Goal: Information Seeking & Learning: Learn about a topic

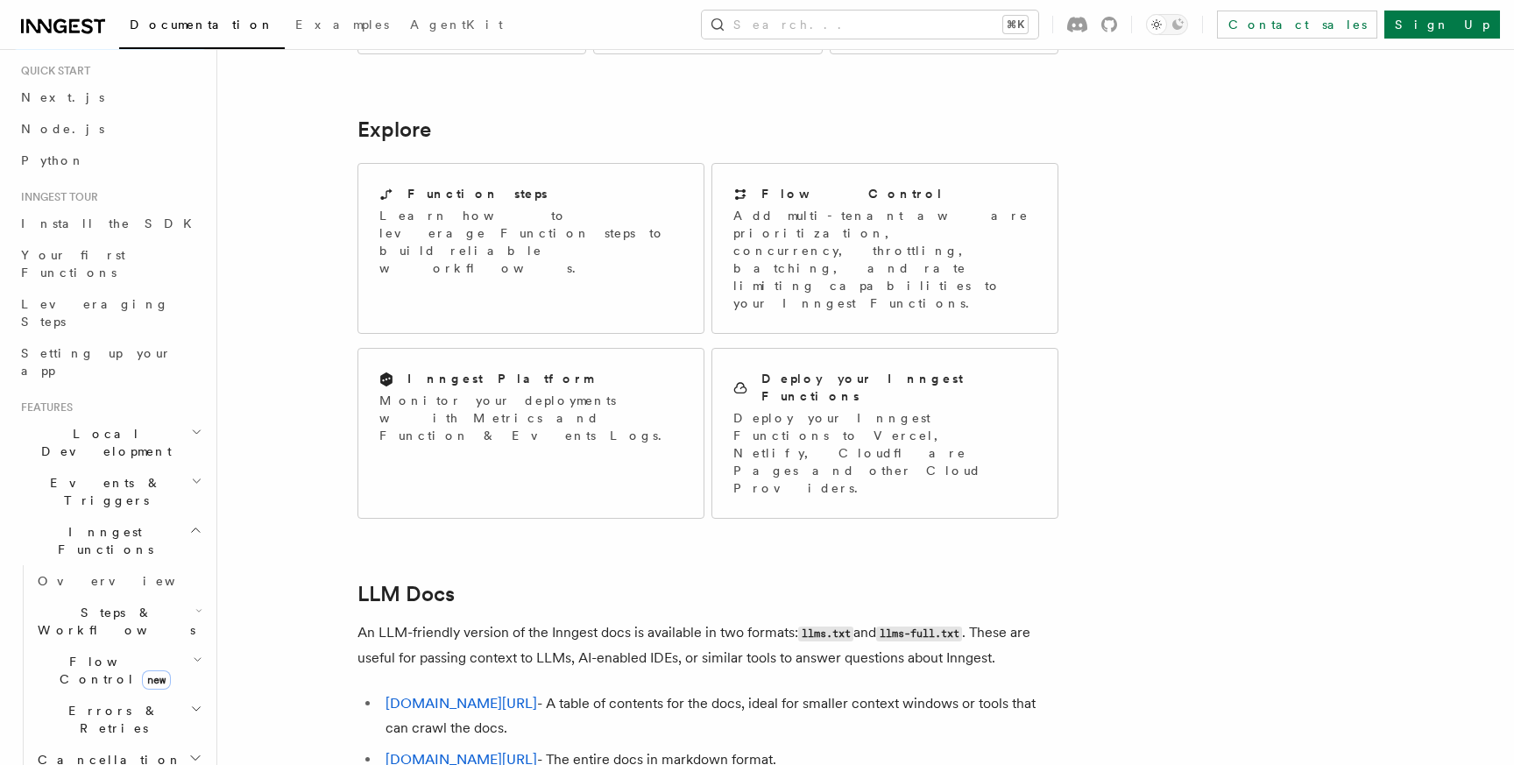
scroll to position [1342, 0]
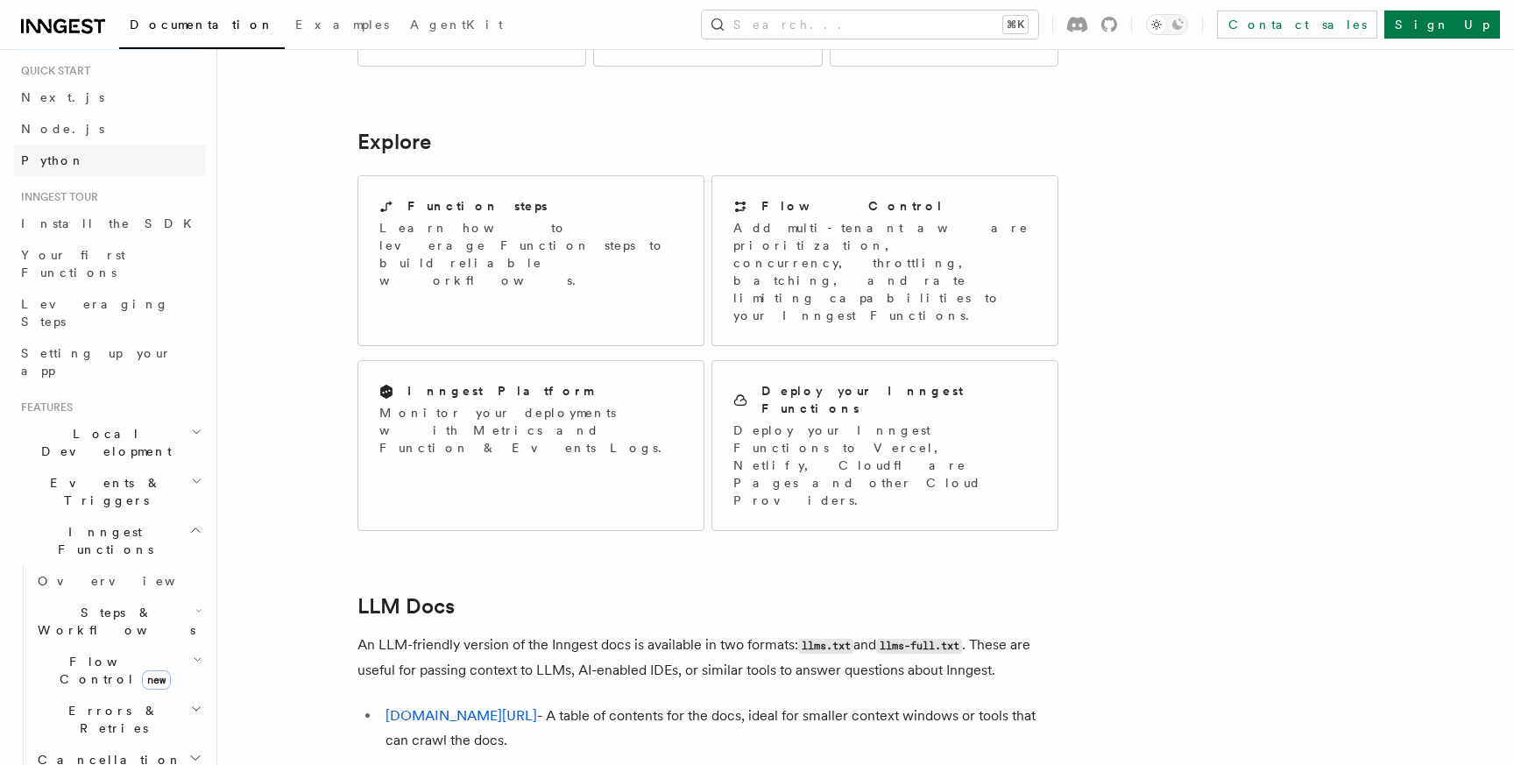
click at [67, 152] on link "Python" at bounding box center [110, 161] width 192 height 32
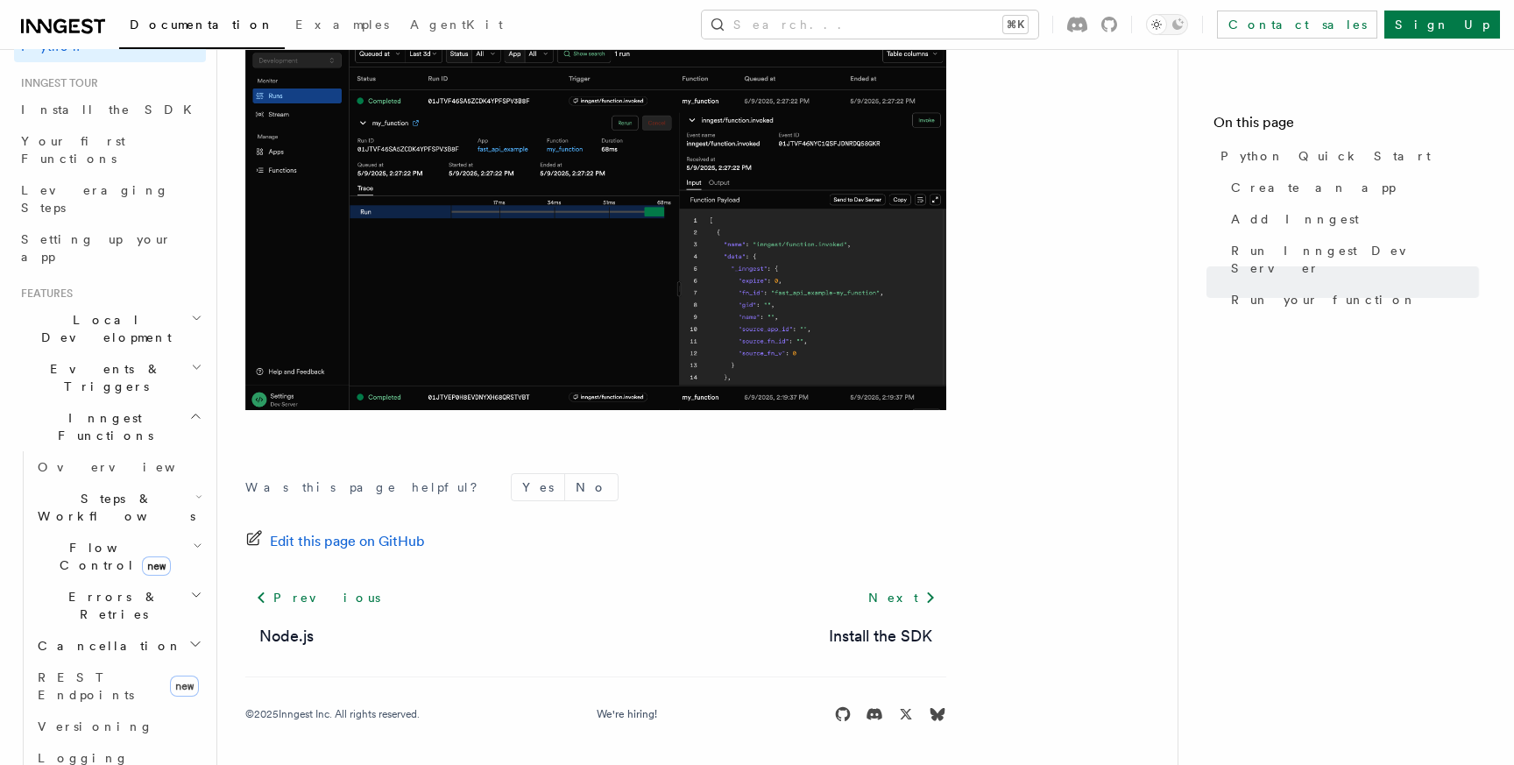
scroll to position [163, 0]
click at [198, 307] on icon "button" at bounding box center [196, 314] width 11 height 14
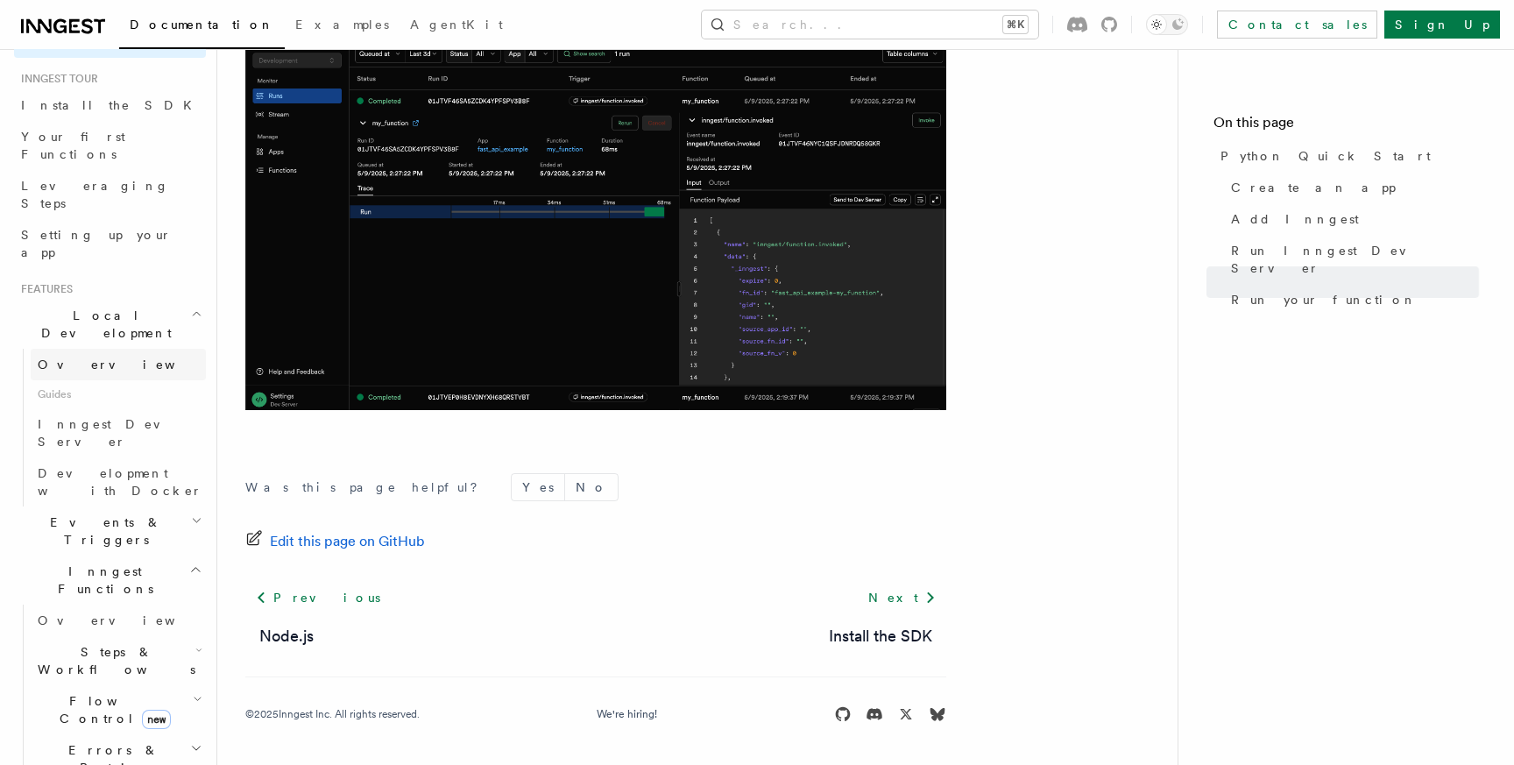
click at [106, 349] on link "Overview" at bounding box center [118, 365] width 175 height 32
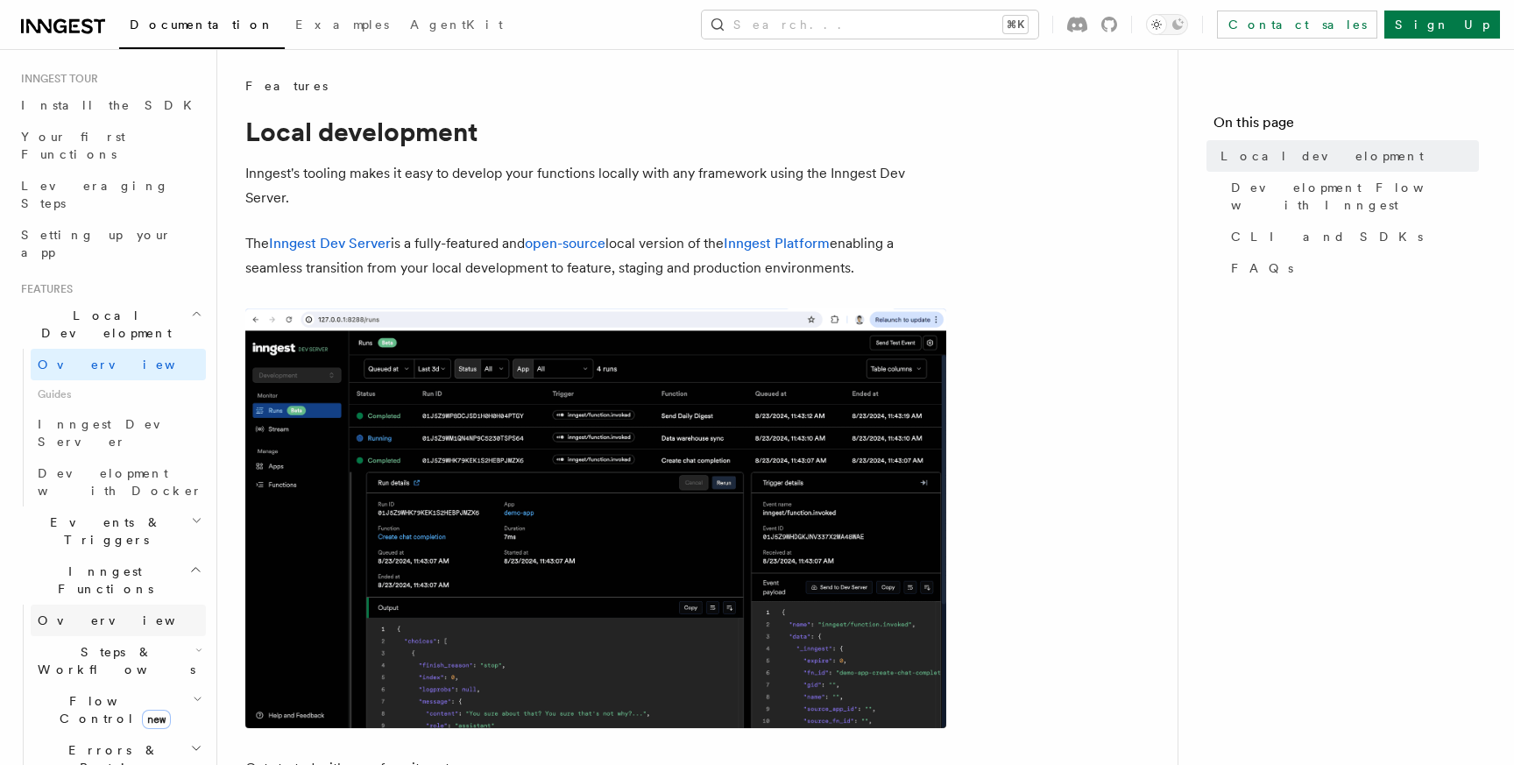
click at [201, 605] on link "Overview" at bounding box center [118, 621] width 175 height 32
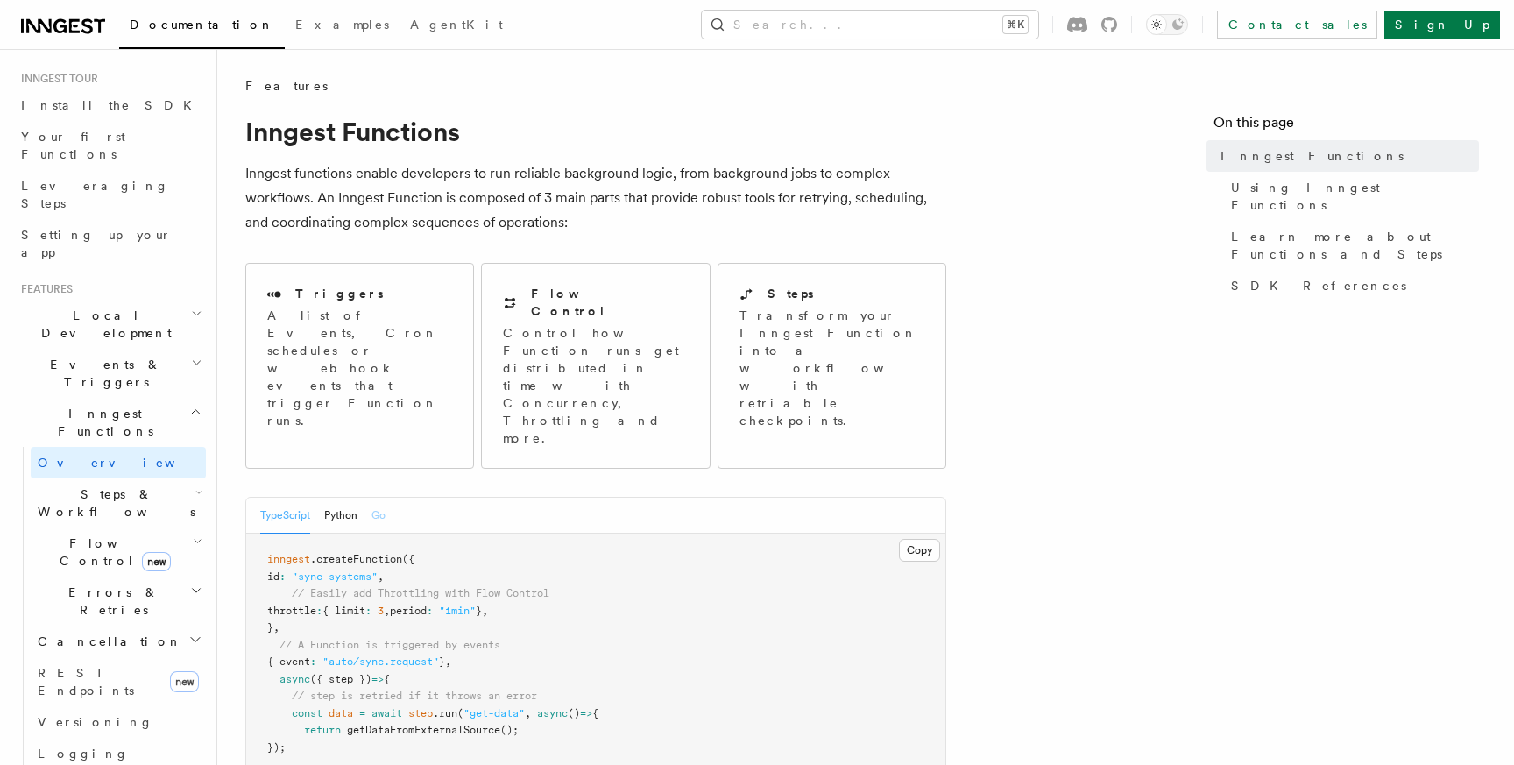
click at [384, 498] on button "Go" at bounding box center [379, 516] width 14 height 36
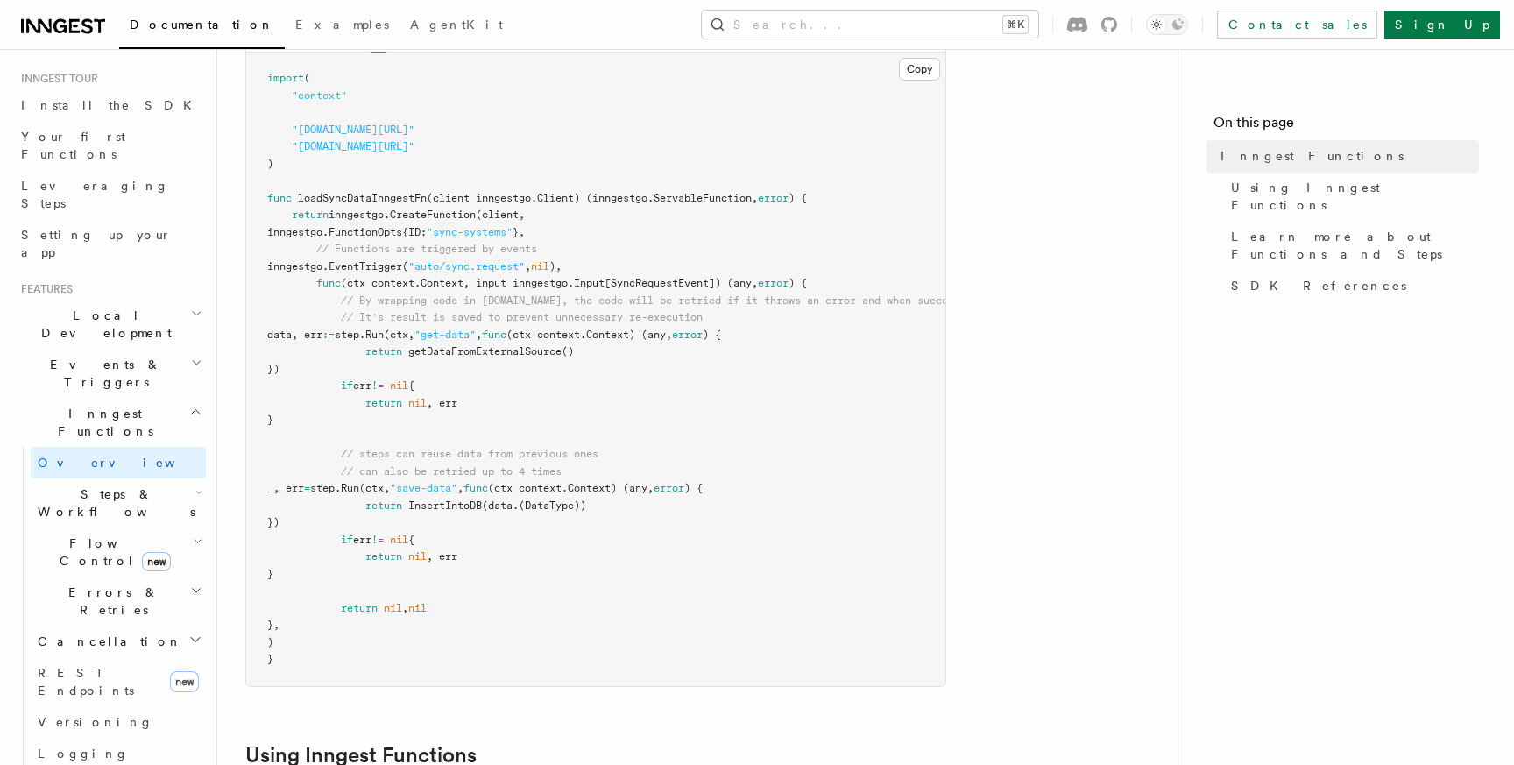
scroll to position [493, 0]
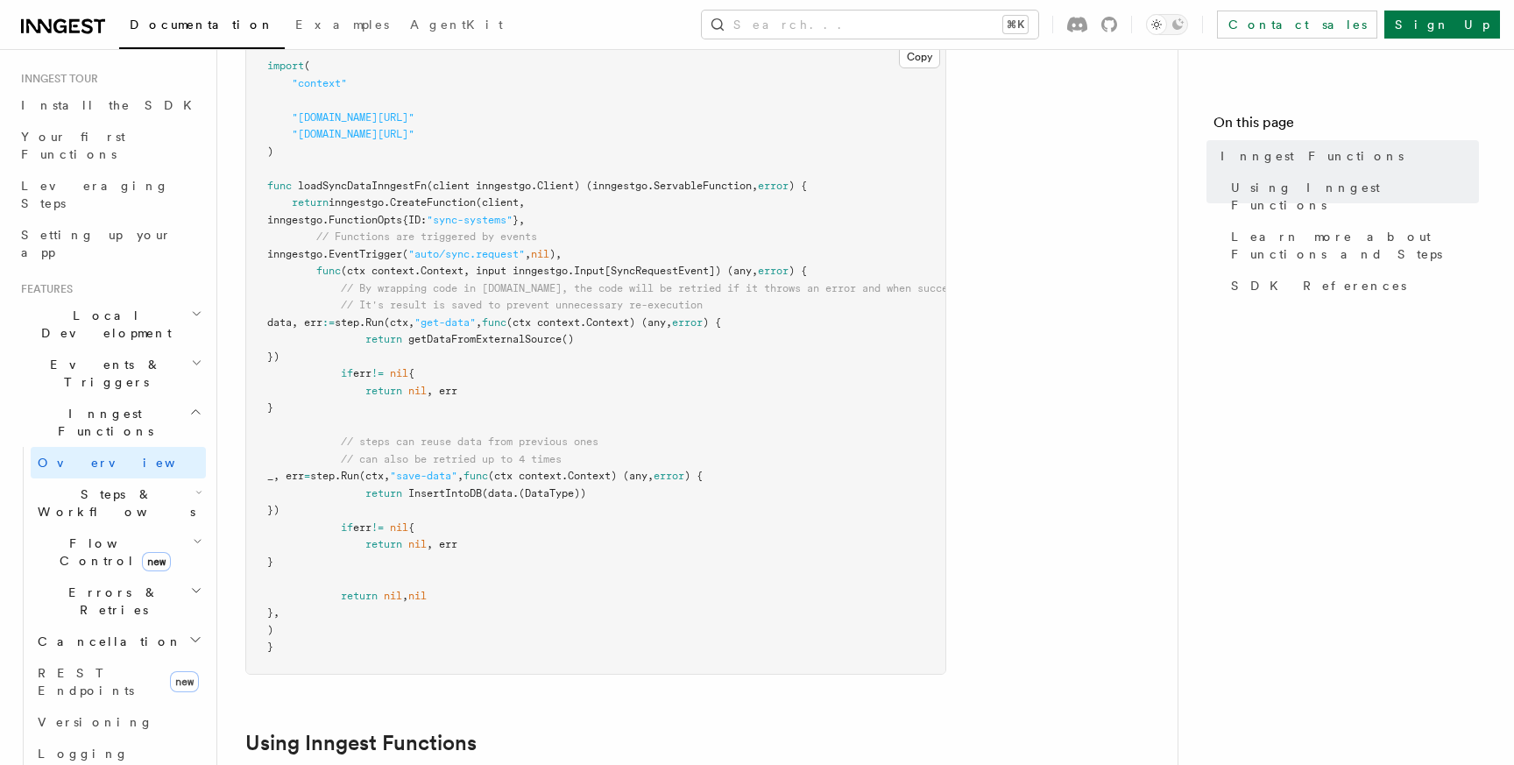
click at [195, 485] on icon "button" at bounding box center [198, 492] width 7 height 14
click at [115, 528] on link "Overview" at bounding box center [126, 544] width 159 height 32
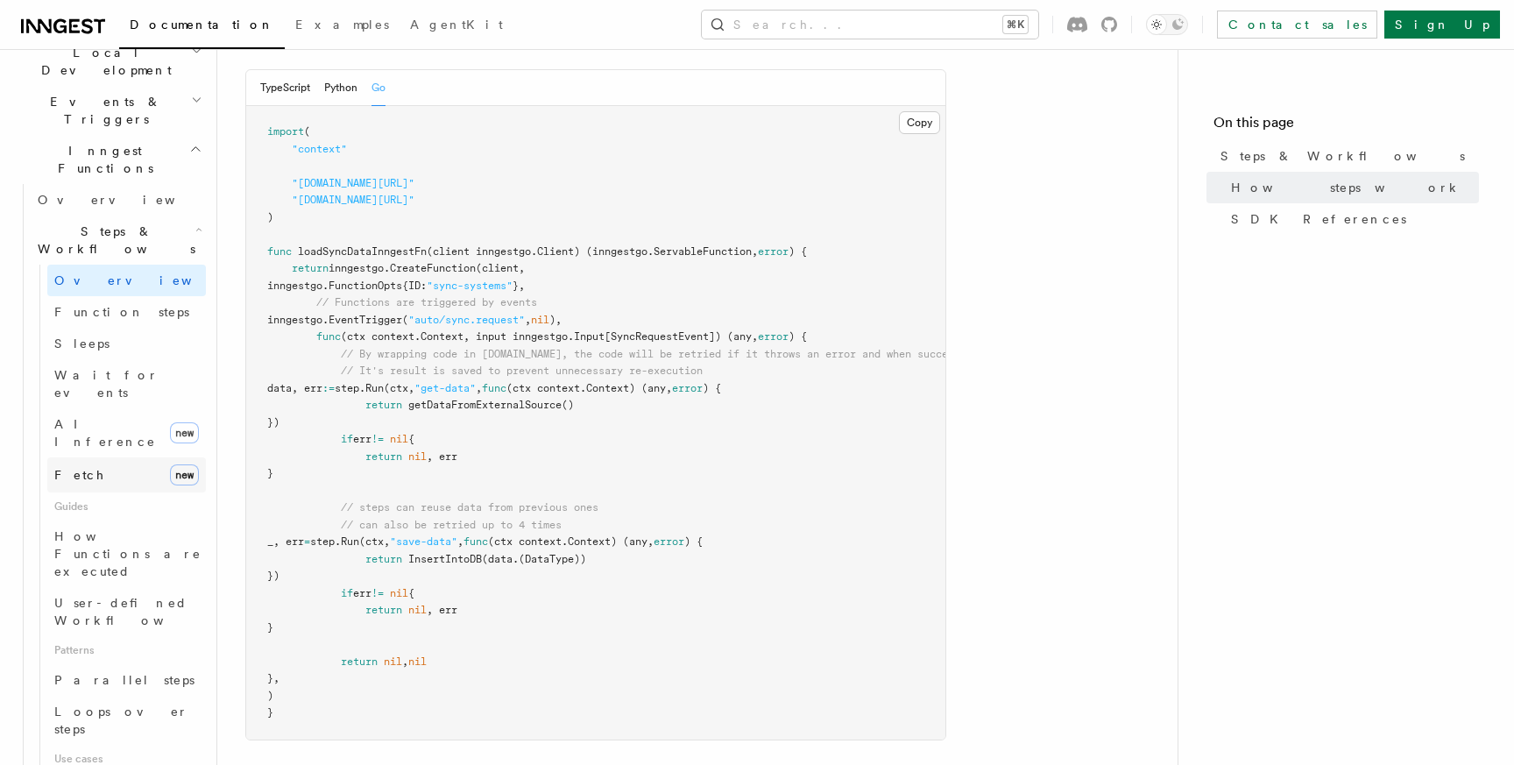
scroll to position [442, 0]
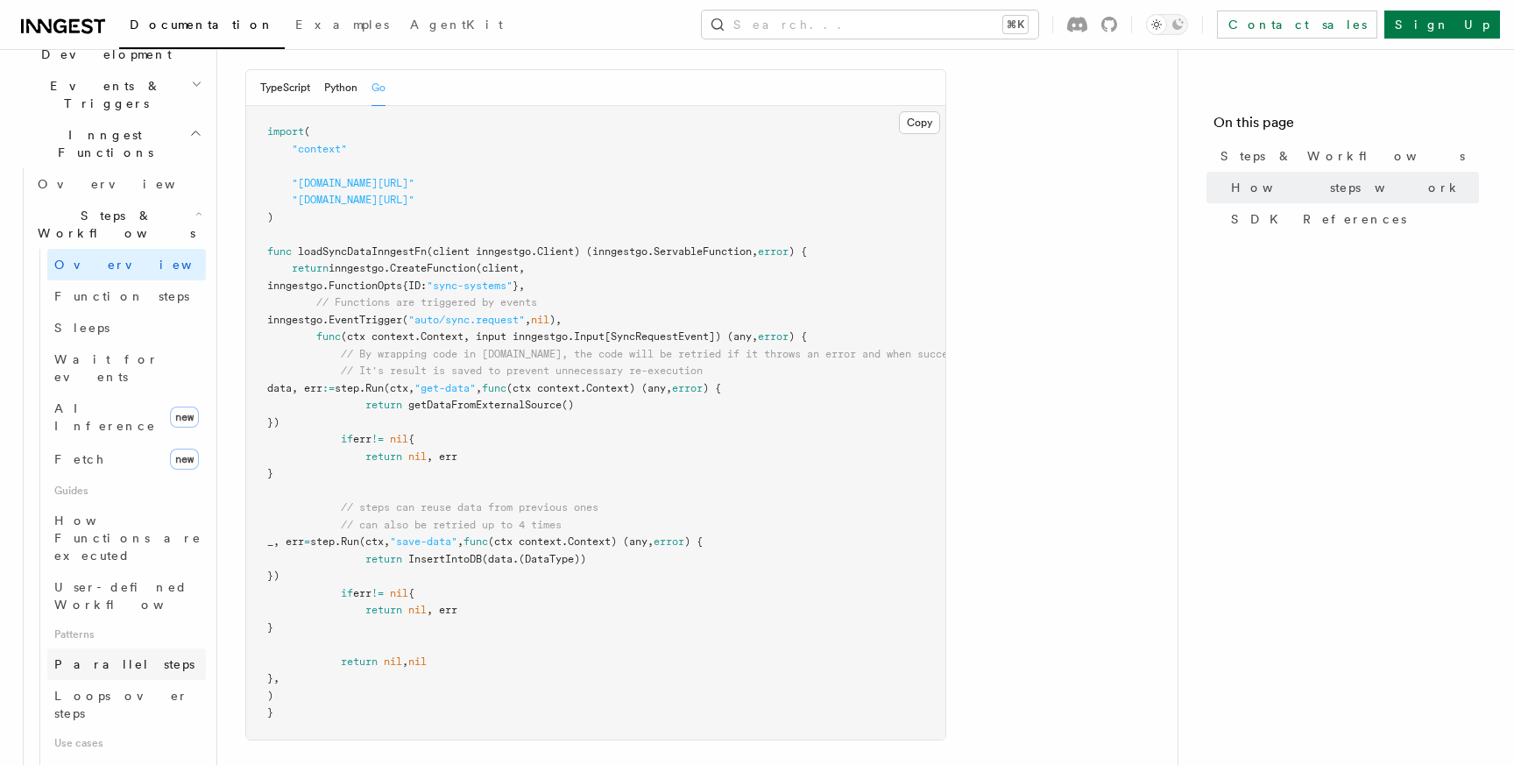
click at [114, 657] on span "Parallel steps" at bounding box center [124, 664] width 140 height 14
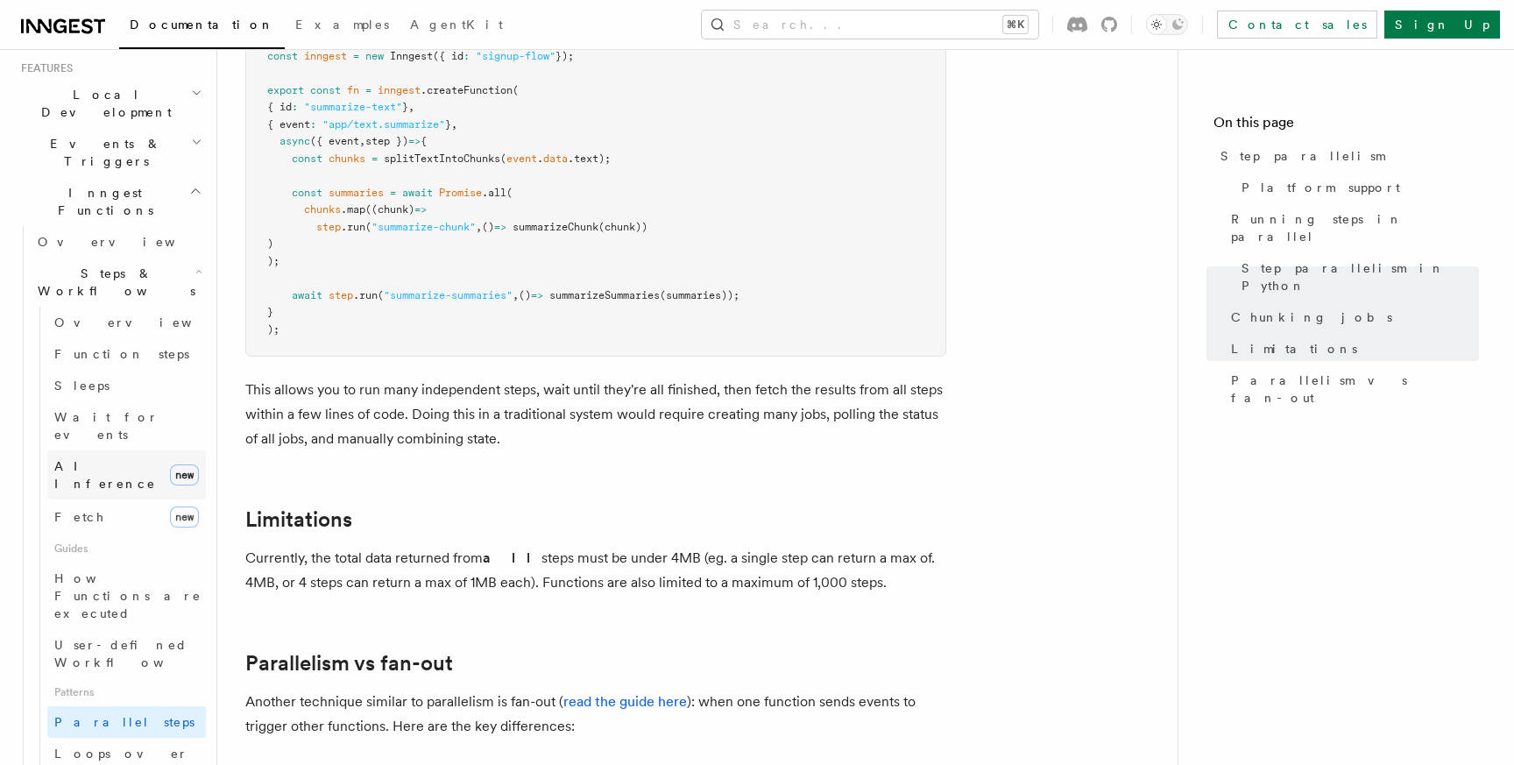
scroll to position [379, 0]
click at [102, 321] on span "Overview" at bounding box center [144, 328] width 181 height 14
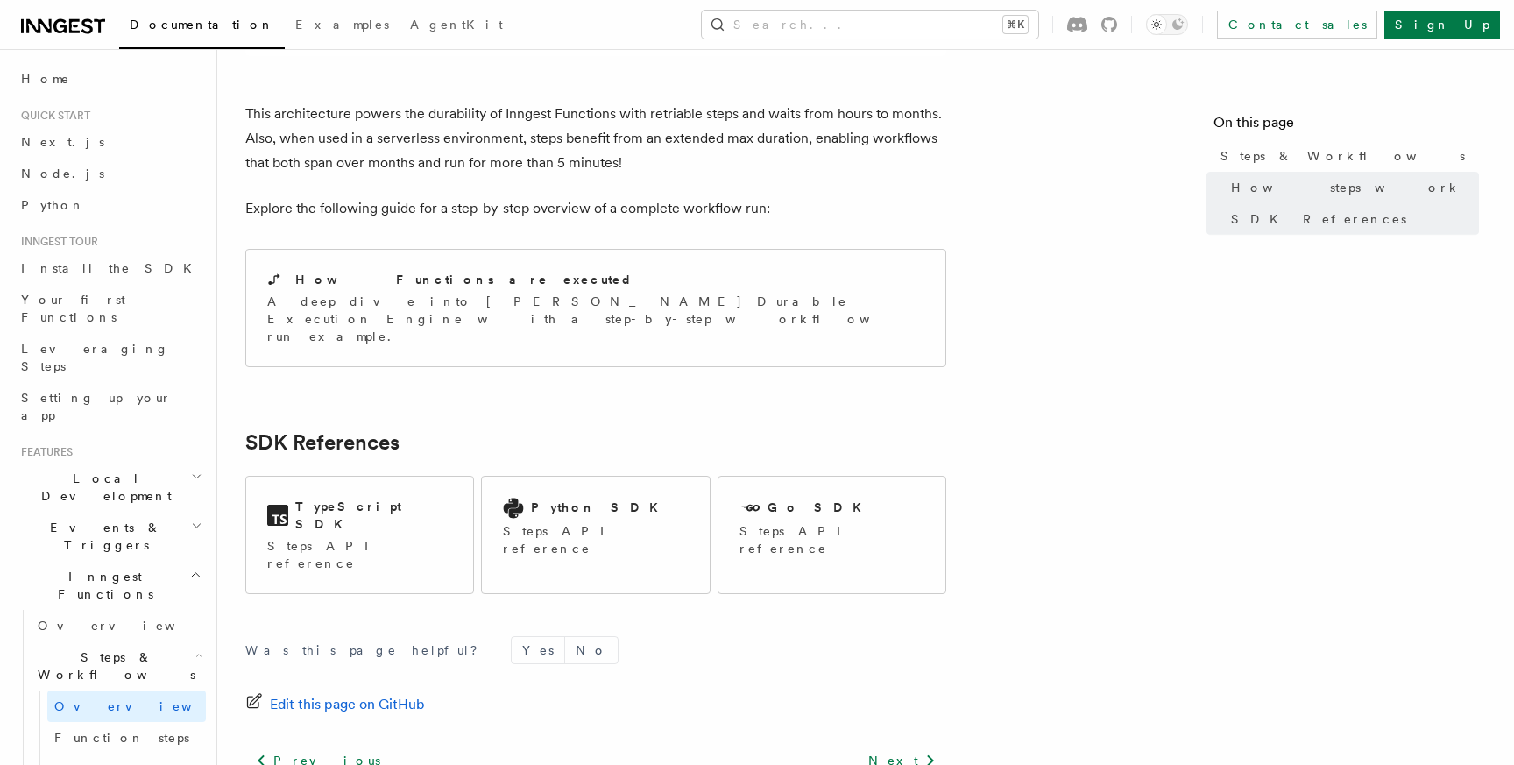
click at [69, 112] on span "Quick start" at bounding box center [52, 116] width 76 height 14
click at [56, 200] on span "Python" at bounding box center [53, 205] width 64 height 14
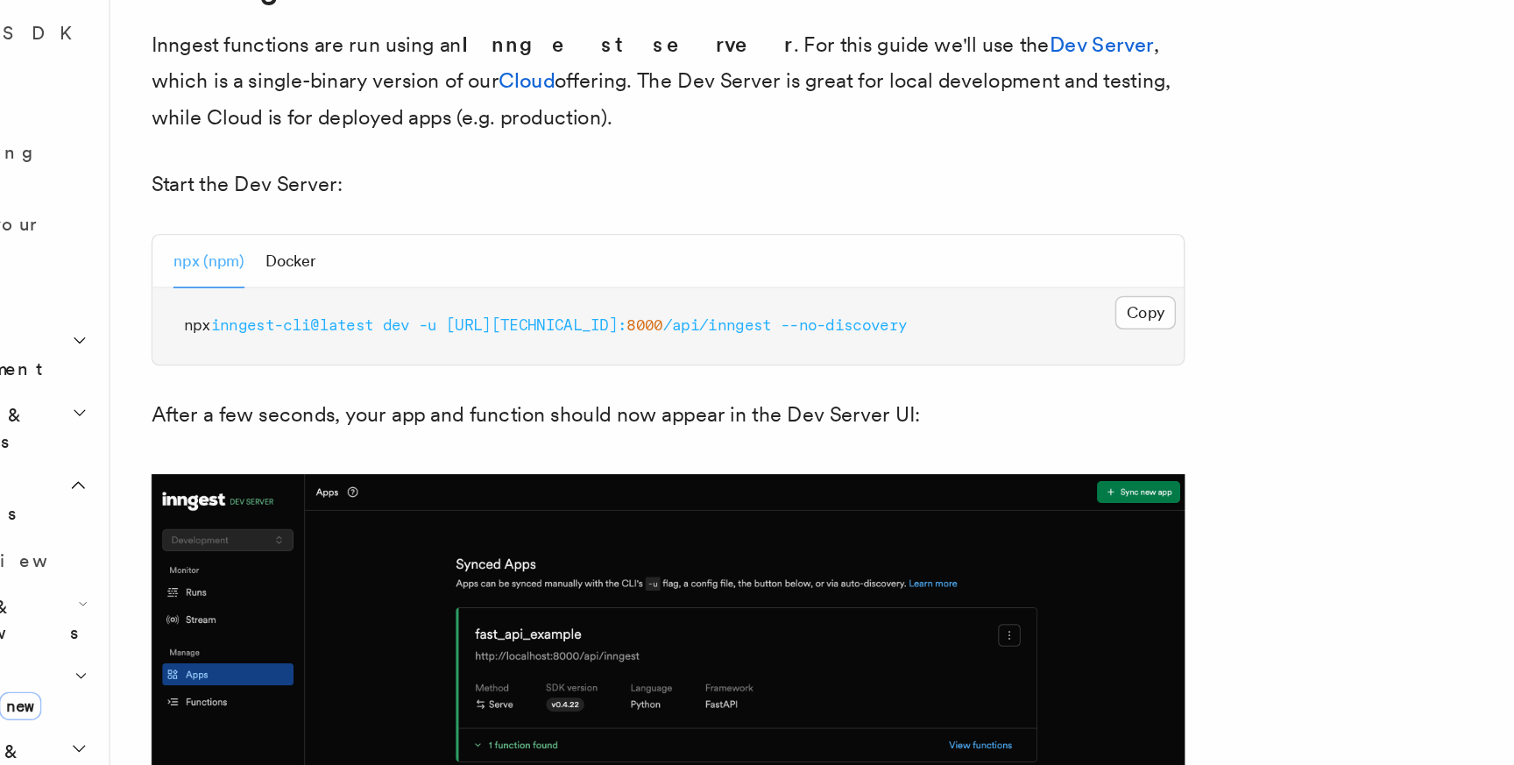
scroll to position [1995, 0]
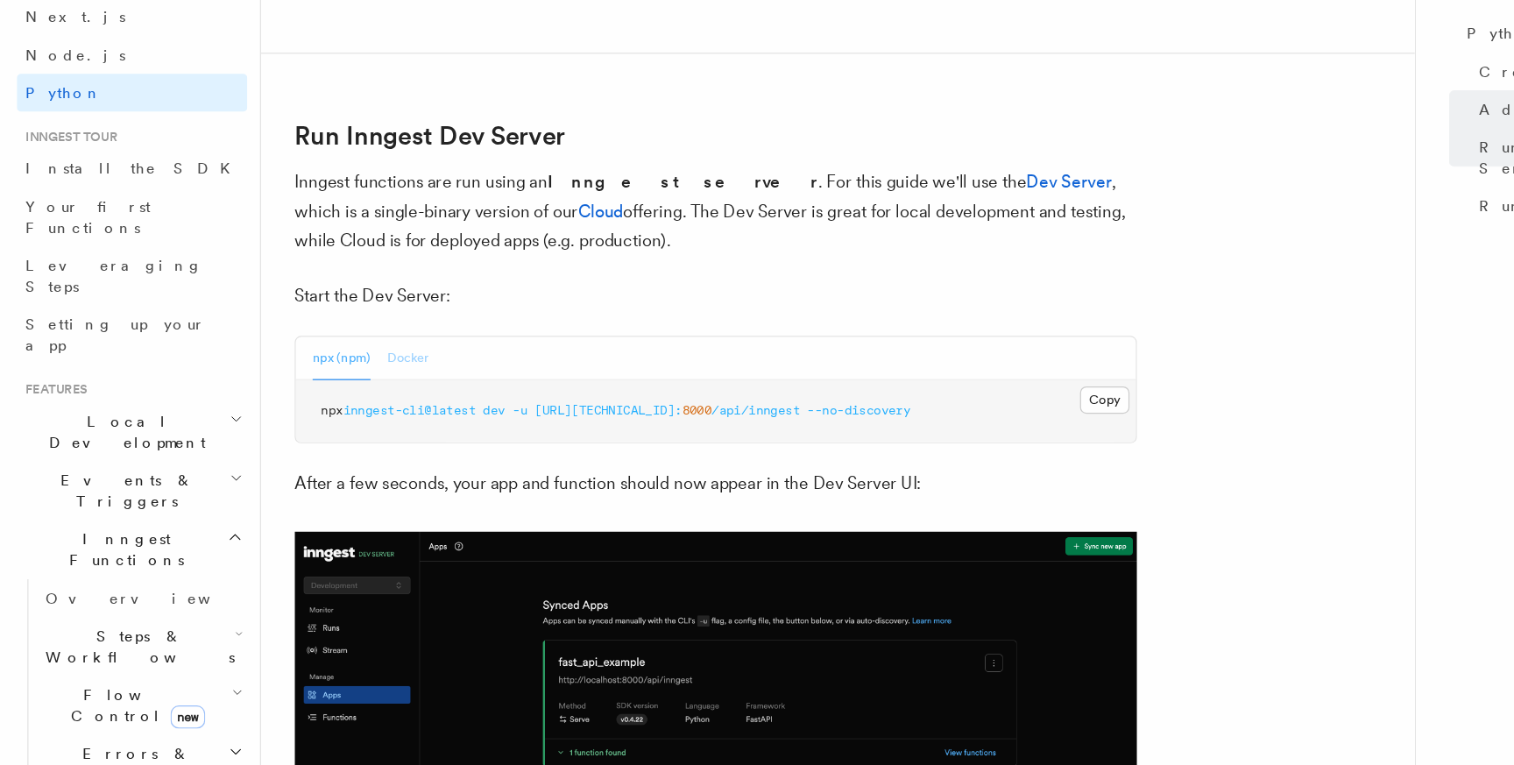
click at [347, 424] on button "Docker" at bounding box center [339, 426] width 34 height 36
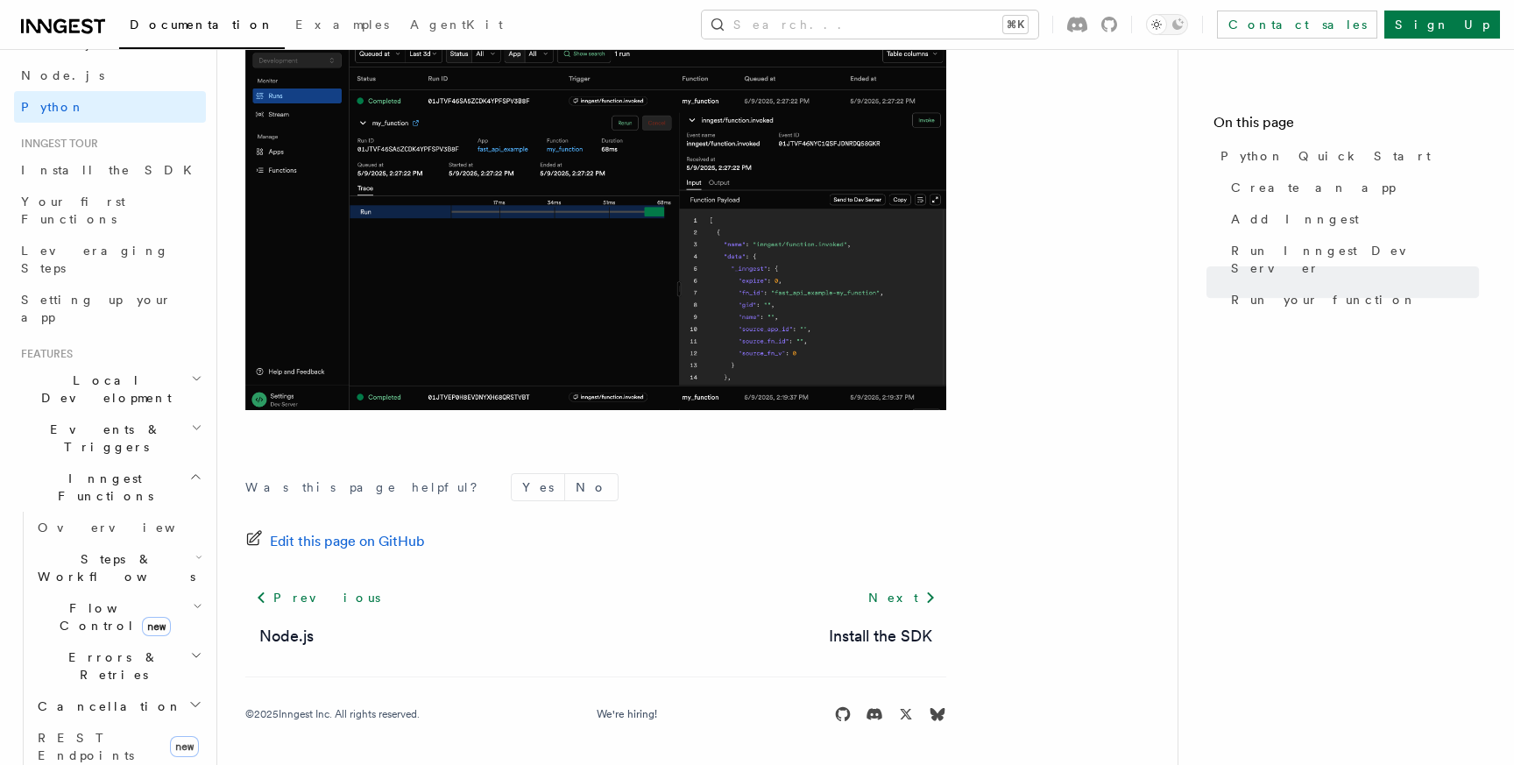
scroll to position [110, 0]
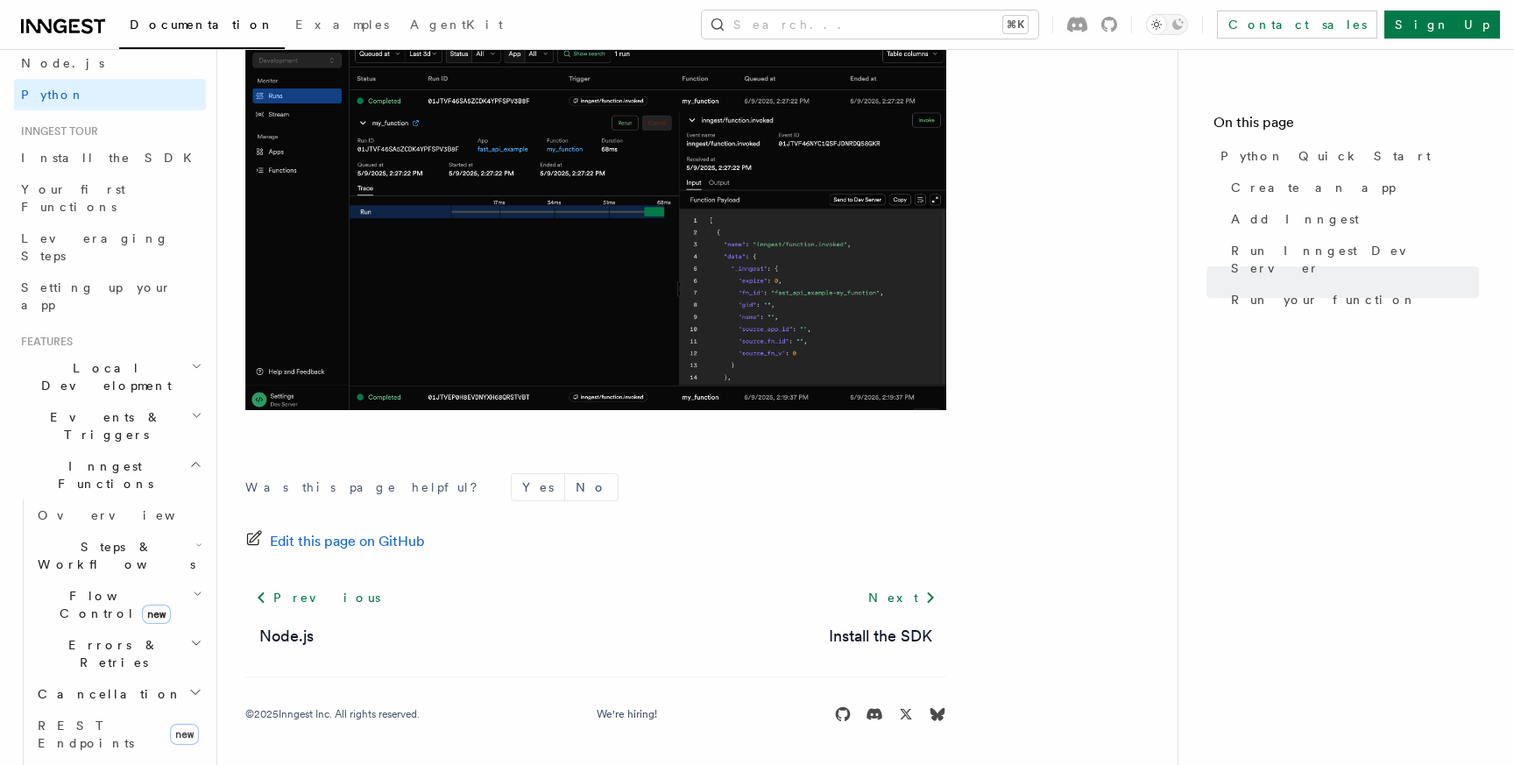
click at [186, 450] on h2 "Inngest Functions" at bounding box center [110, 474] width 192 height 49
click at [181, 499] on h2 "Realtime new" at bounding box center [110, 515] width 192 height 32
click at [96, 531] on link "Overview" at bounding box center [118, 547] width 175 height 32
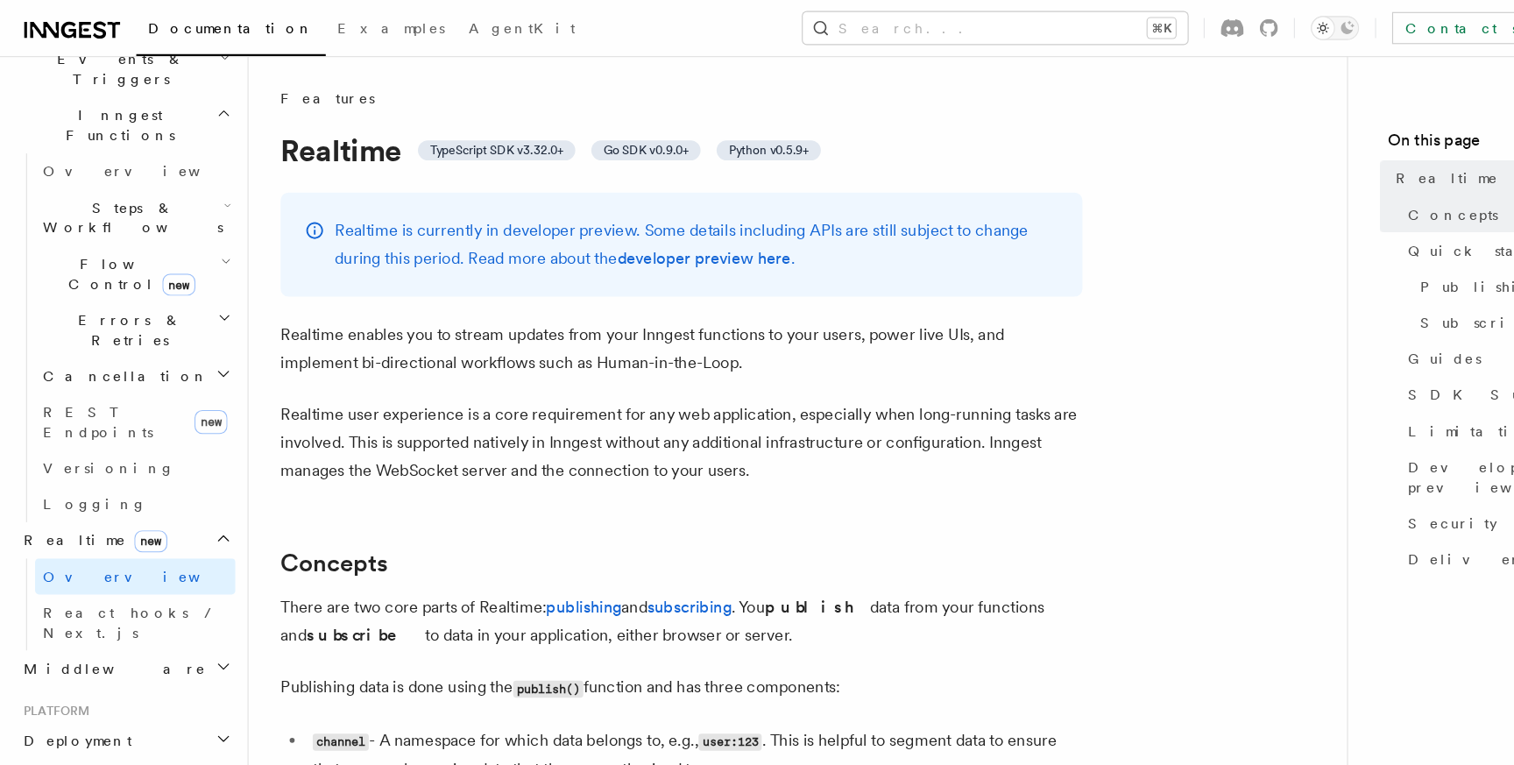
scroll to position [735, 0]
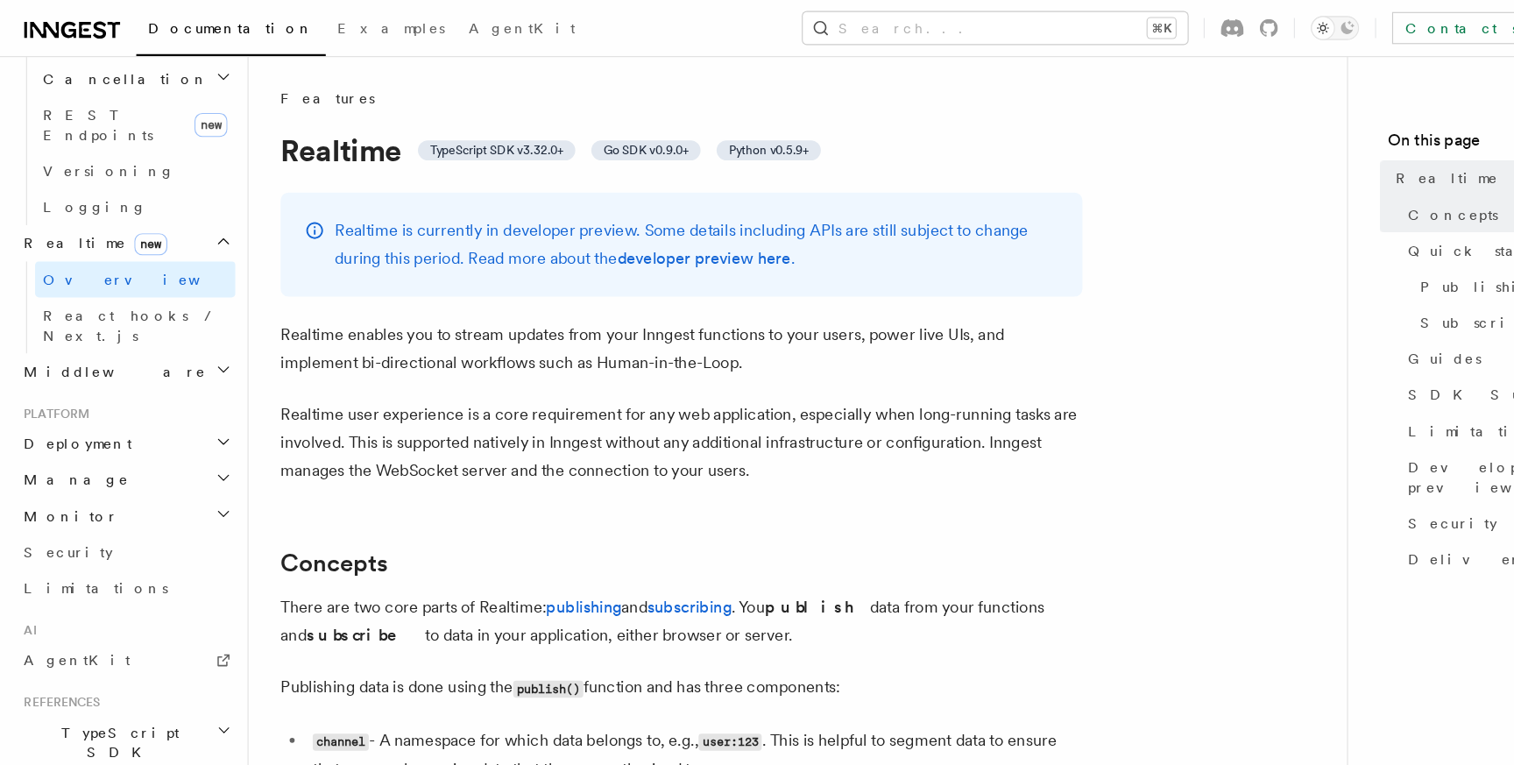
click at [93, 705] on h2 "Go SDK" at bounding box center [110, 721] width 192 height 32
click at [85, 746] on span "Reference" at bounding box center [87, 753] width 98 height 14
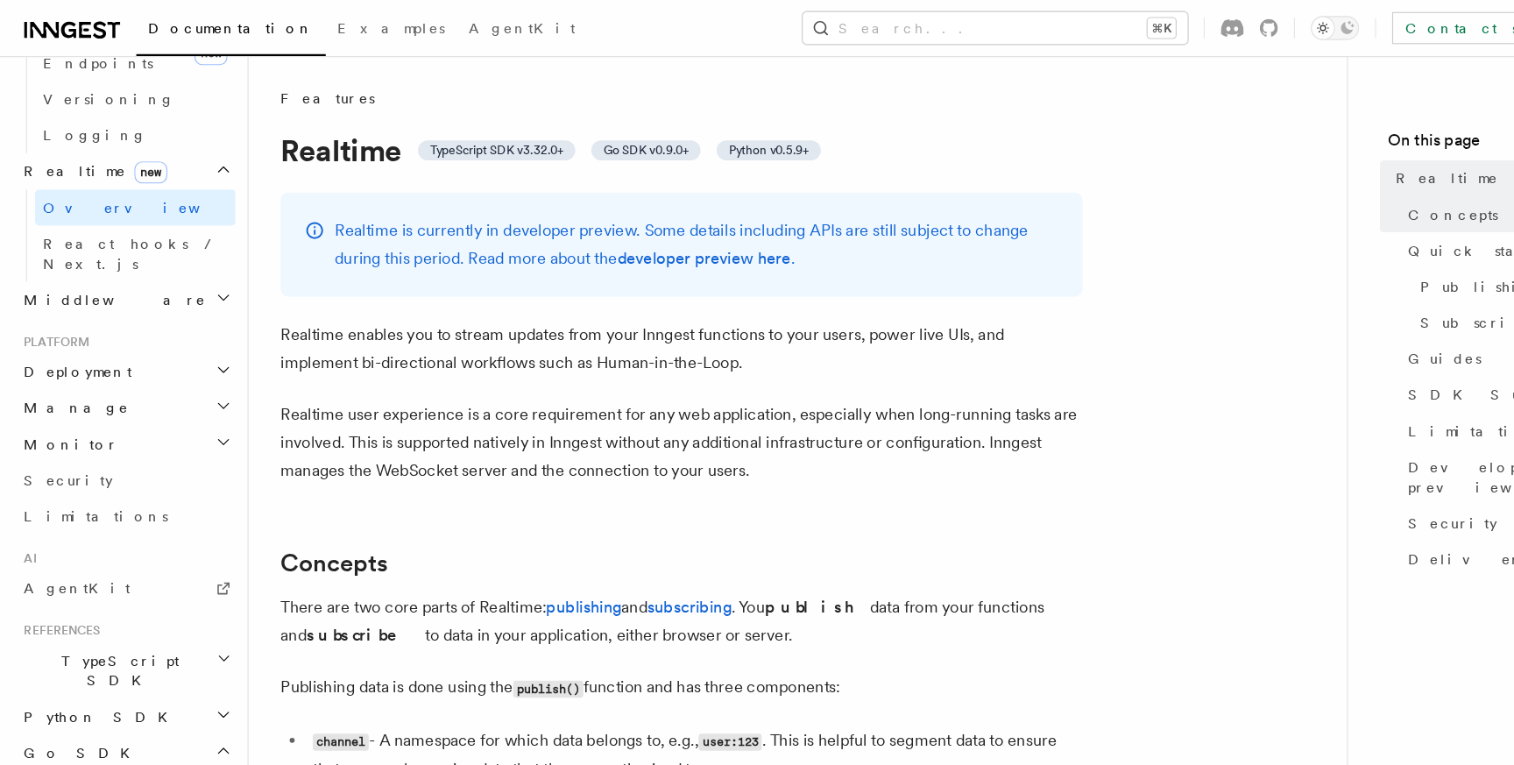
click at [182, 705] on h2 "Migrations" at bounding box center [118, 721] width 175 height 32
click at [136, 737] on link "v0.8 to v0.11" at bounding box center [126, 761] width 159 height 49
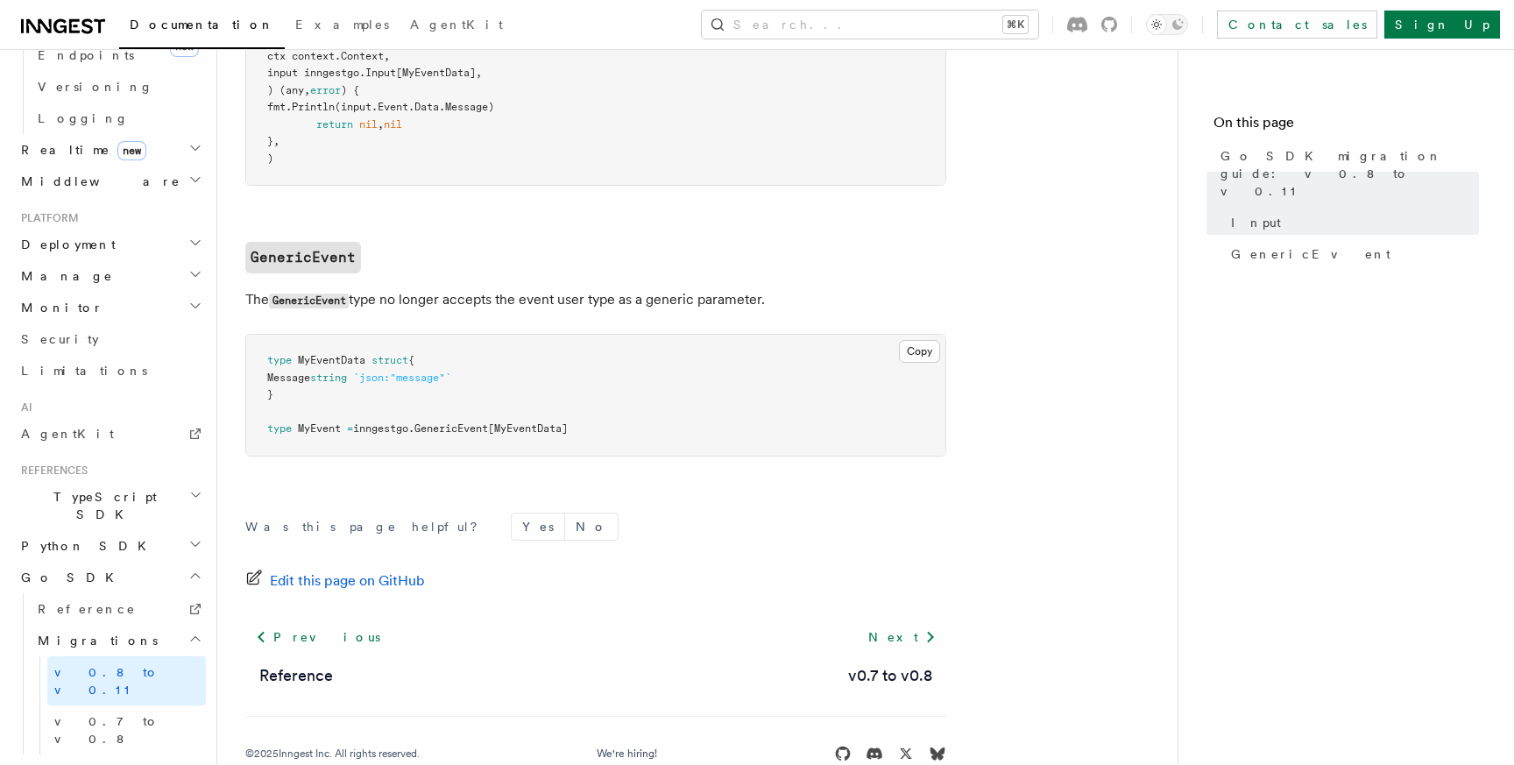
scroll to position [549, 0]
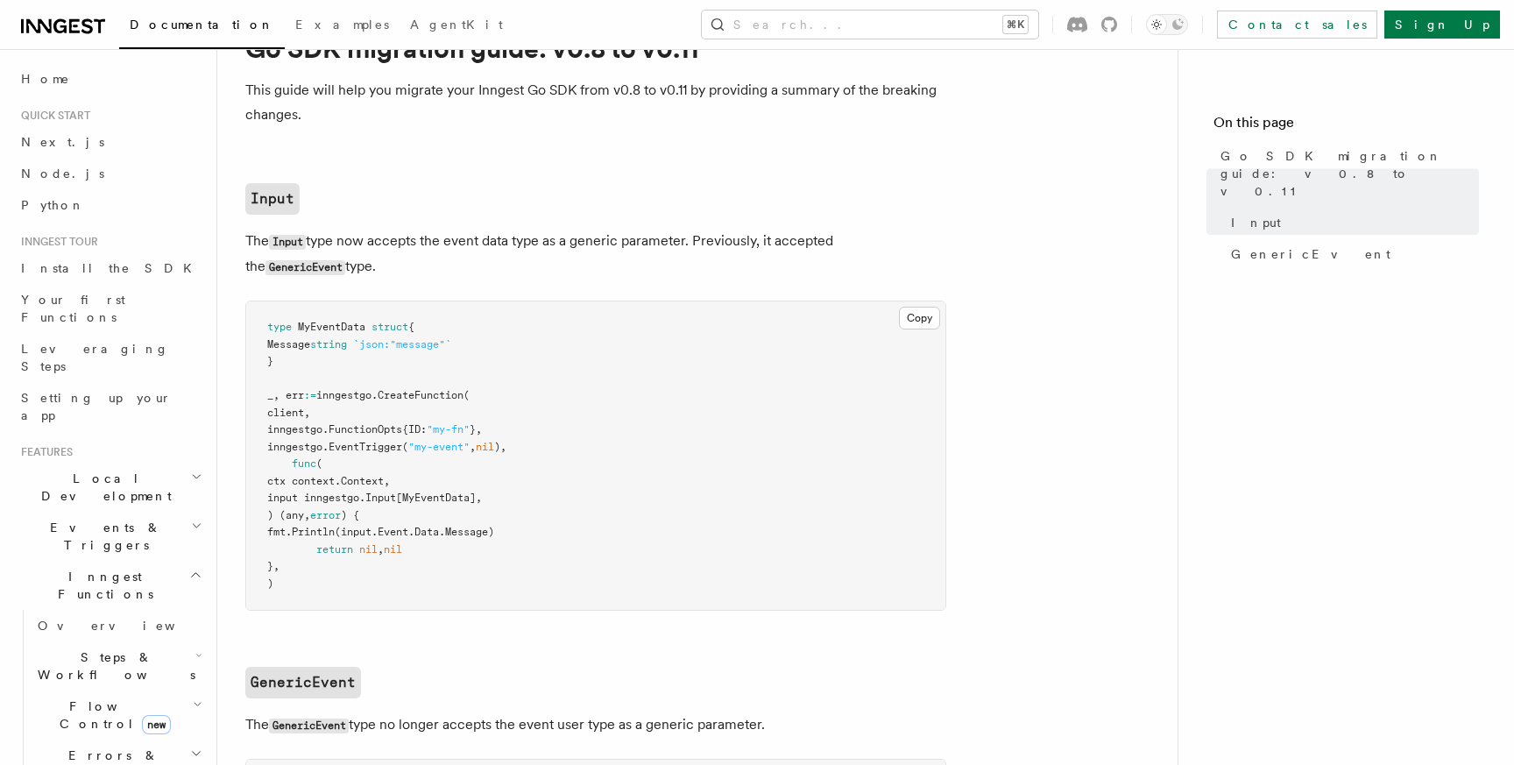
scroll to position [0, 0]
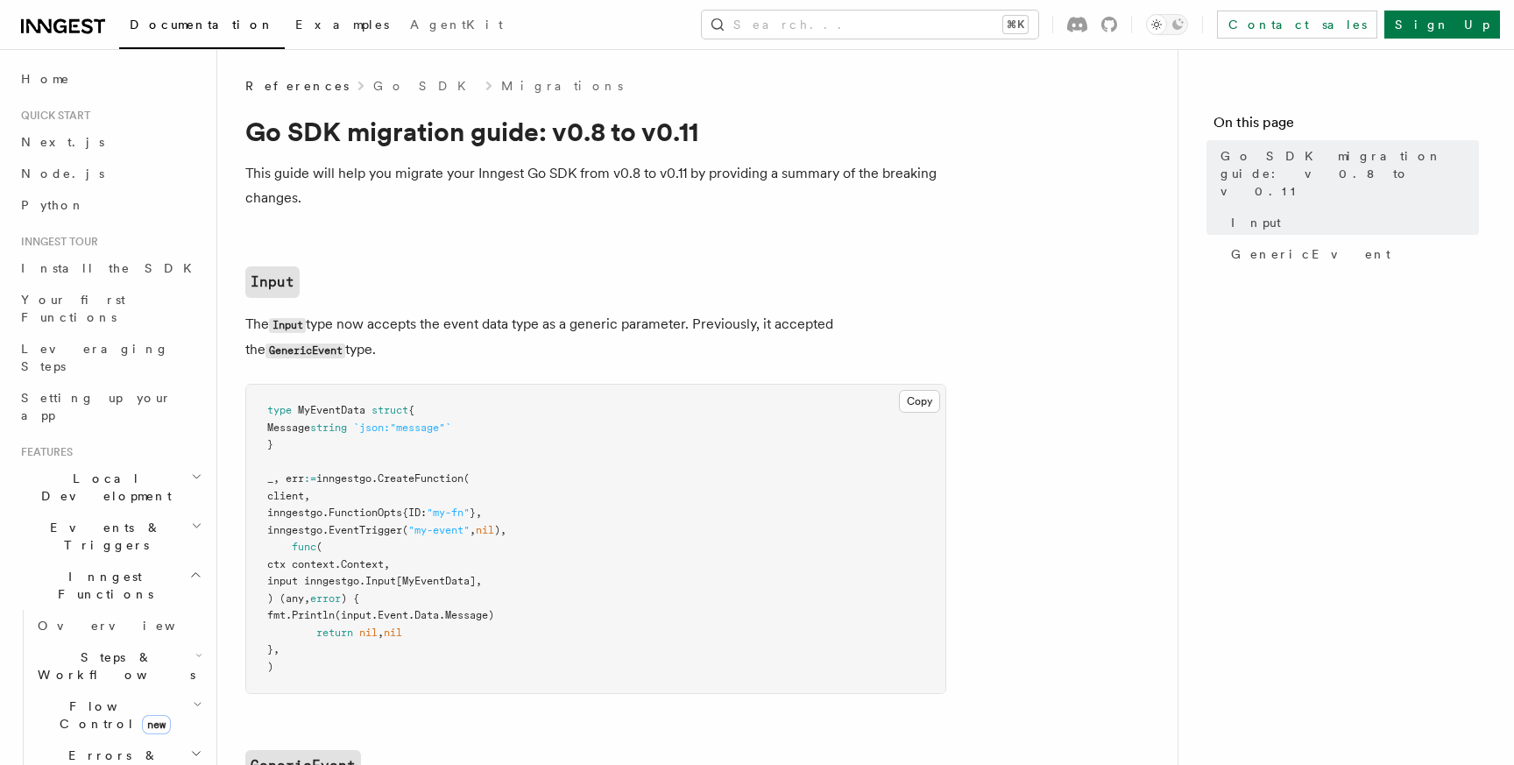
click at [295, 26] on span "Examples" at bounding box center [342, 25] width 94 height 14
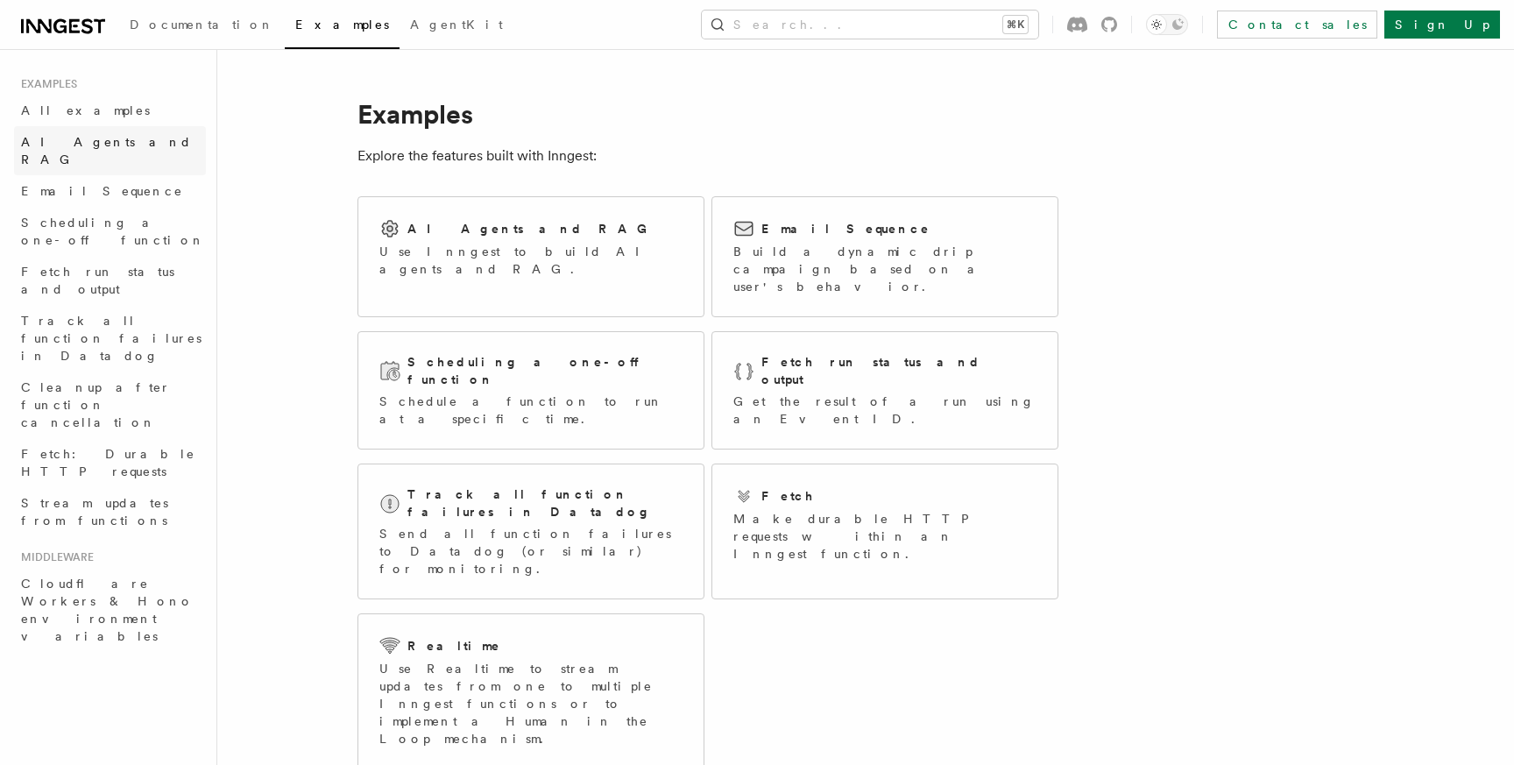
click at [124, 138] on span "AI Agents and RAG" at bounding box center [106, 151] width 171 height 32
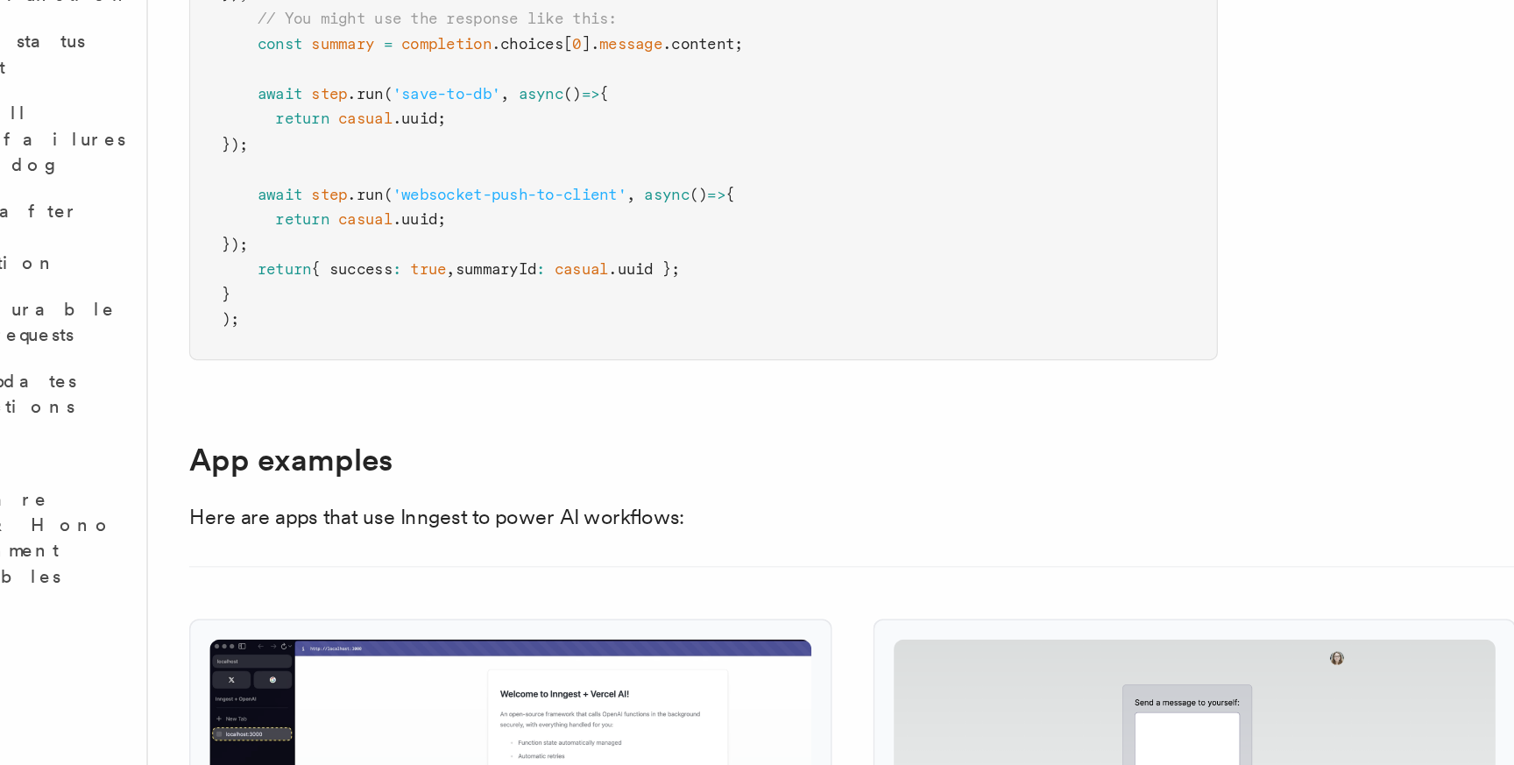
scroll to position [1757, 0]
